Goal: Information Seeking & Learning: Find specific fact

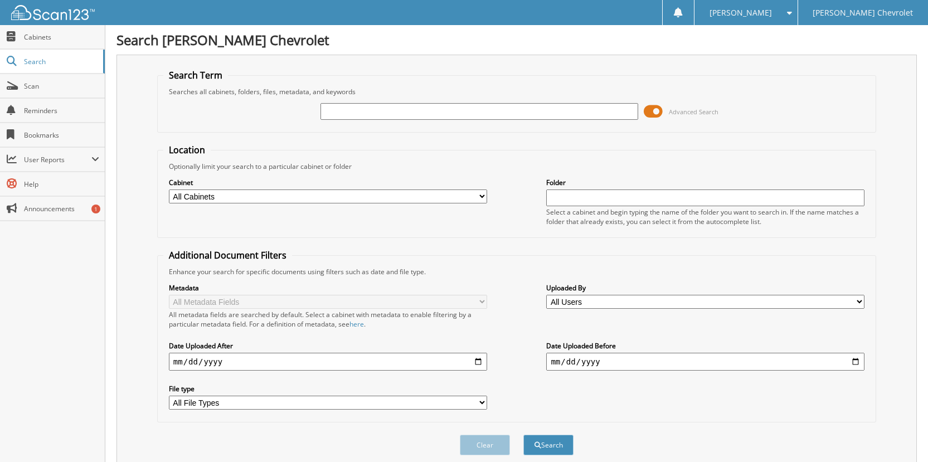
click at [339, 115] on input "text" at bounding box center [479, 111] width 318 height 17
click at [652, 108] on span at bounding box center [653, 111] width 19 height 17
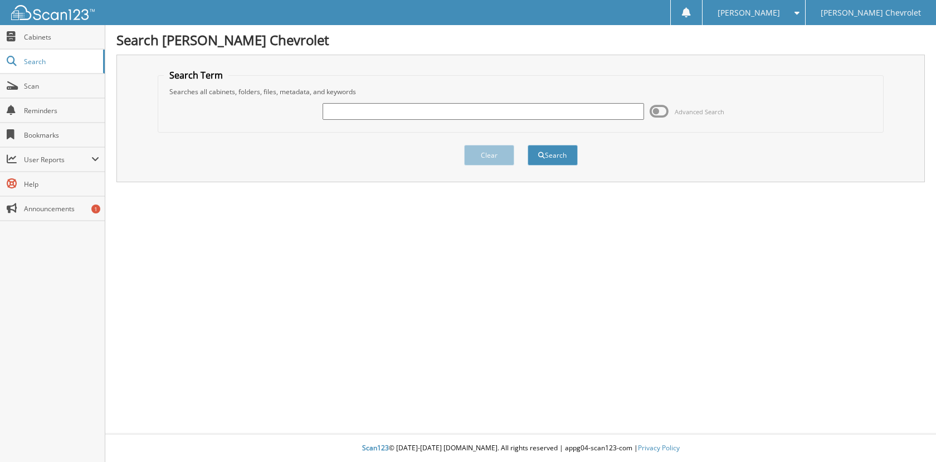
click at [330, 115] on input "text" at bounding box center [484, 111] width 322 height 17
type input "[GEOGRAPHIC_DATA]"
click at [550, 154] on button "Search" at bounding box center [553, 155] width 50 height 21
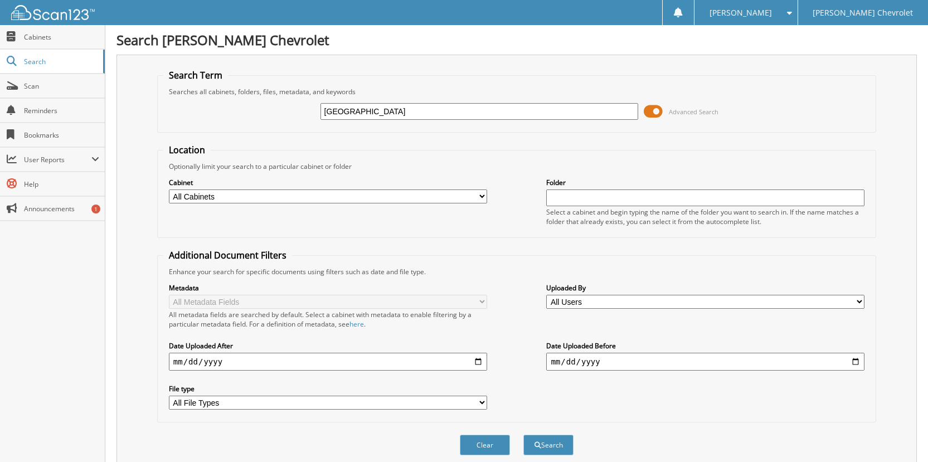
click at [653, 111] on span at bounding box center [653, 111] width 19 height 17
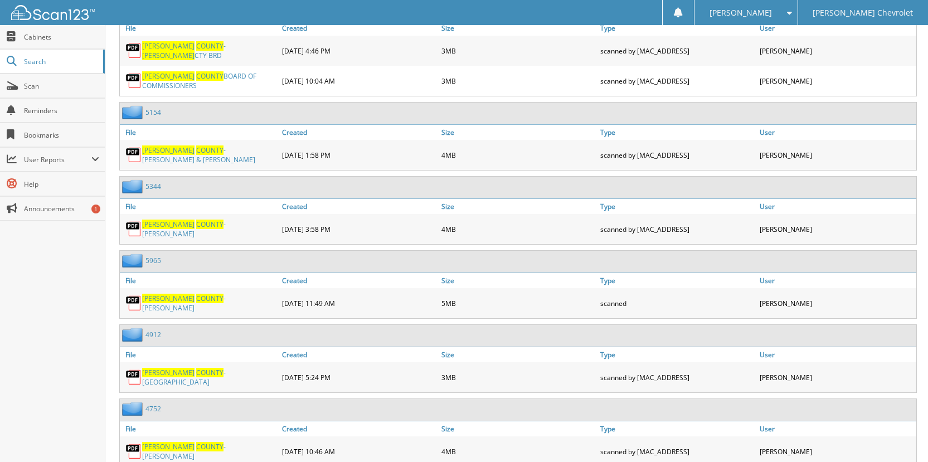
scroll to position [334, 0]
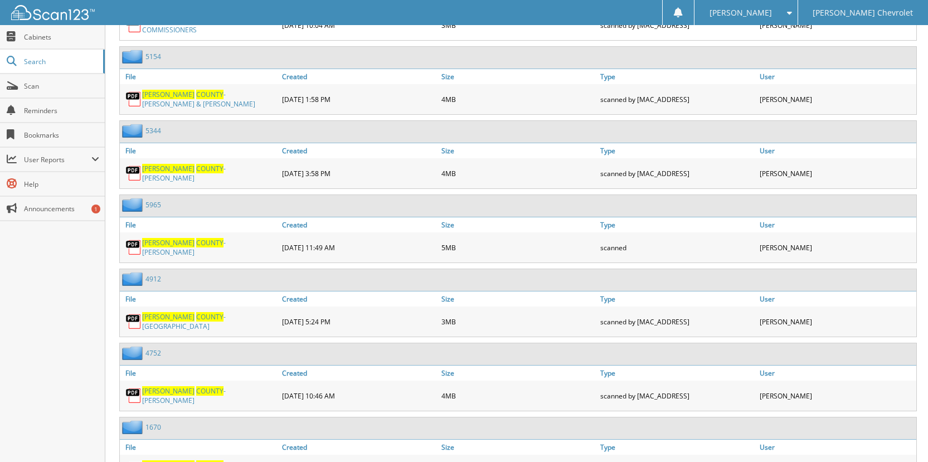
click at [196, 240] on span "COUNTY" at bounding box center [209, 242] width 27 height 9
click at [40, 89] on span "Scan" at bounding box center [61, 85] width 75 height 9
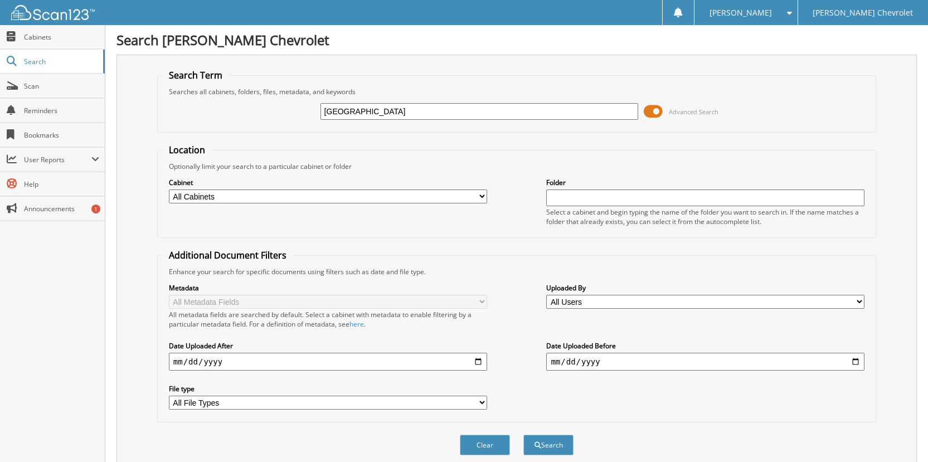
click at [659, 111] on span at bounding box center [653, 111] width 19 height 17
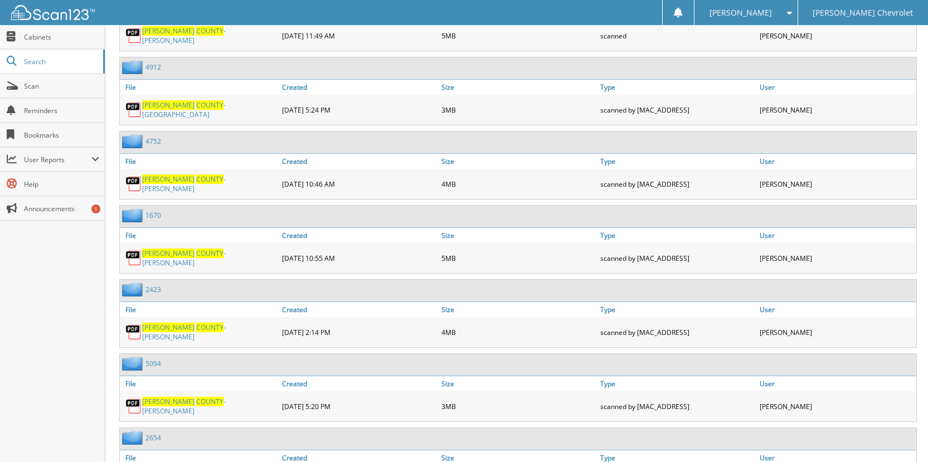
scroll to position [446, 0]
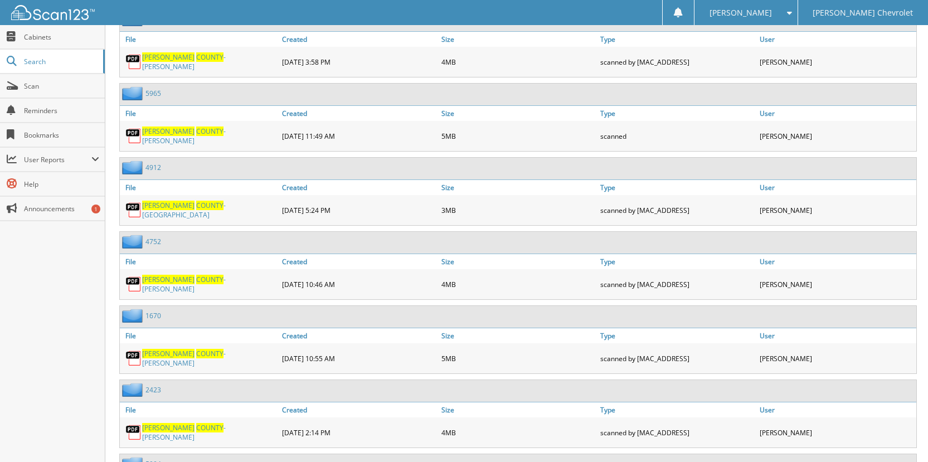
click at [196, 127] on span "COUNTY" at bounding box center [209, 131] width 27 height 9
